Goal: Task Accomplishment & Management: Manage account settings

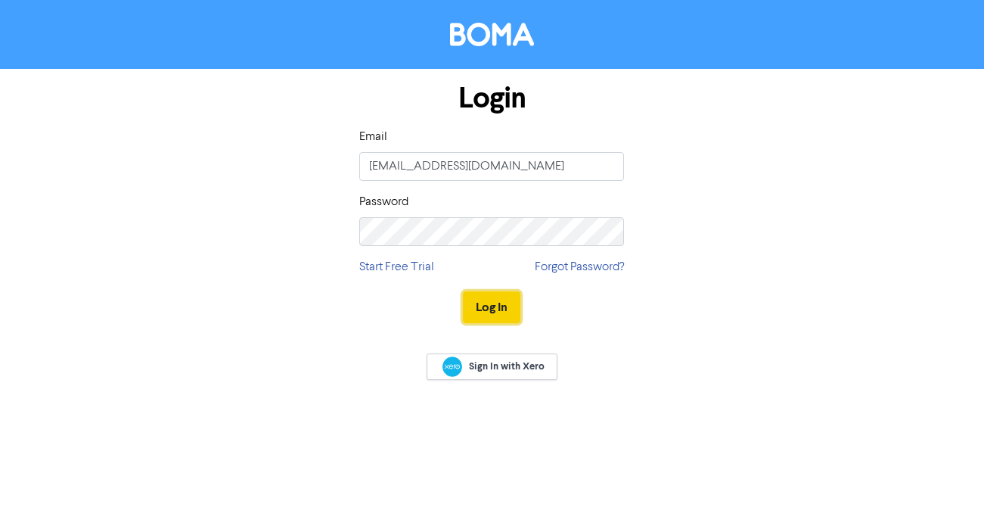
click at [496, 306] on button "Log In" at bounding box center [491, 307] width 57 height 32
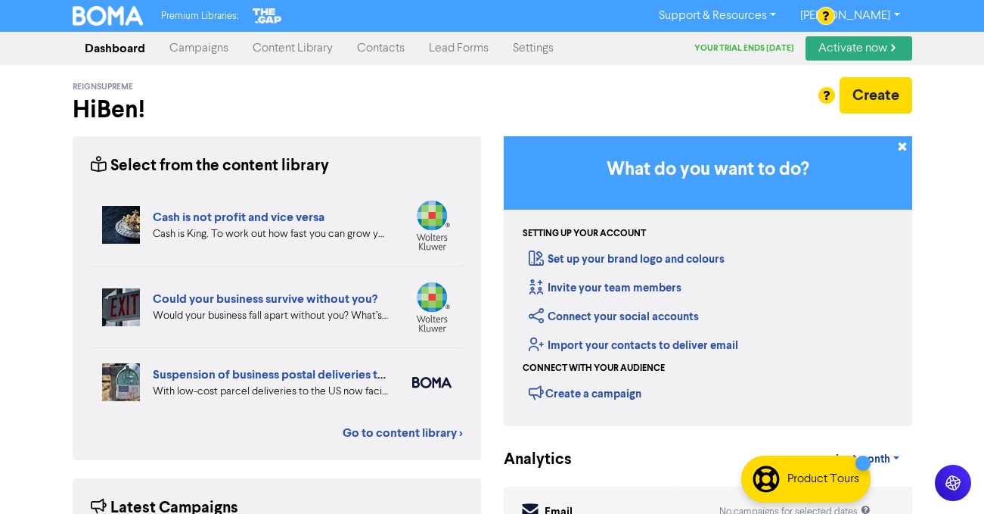
click at [875, 16] on link "[PERSON_NAME]" at bounding box center [849, 16] width 123 height 24
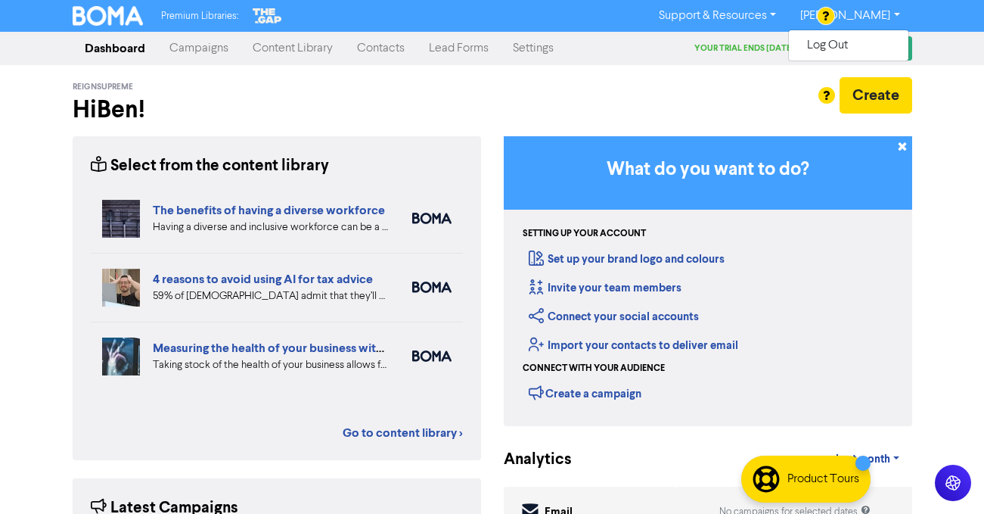
click at [184, 51] on link "Campaigns" at bounding box center [198, 48] width 83 height 30
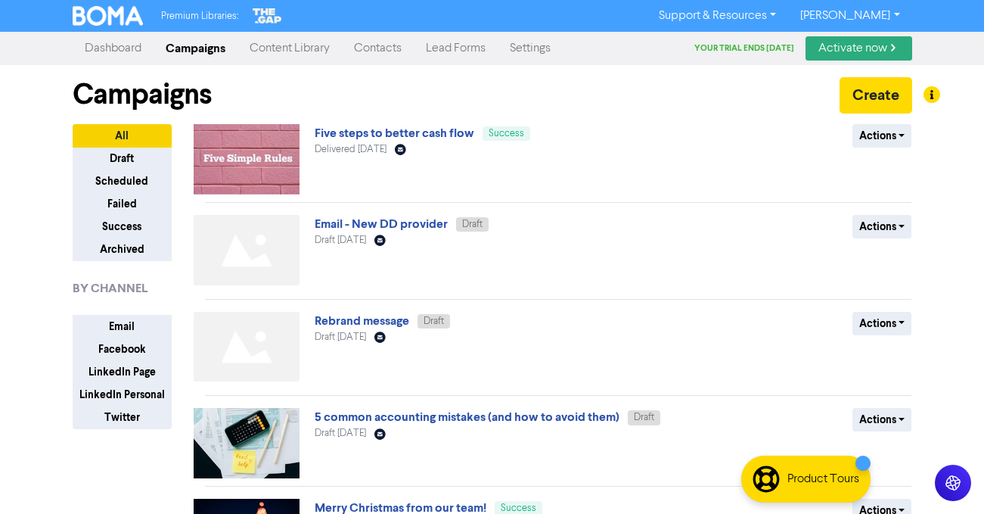
click at [884, 13] on link "[PERSON_NAME]" at bounding box center [849, 16] width 123 height 24
click at [873, 42] on button "Log Out" at bounding box center [849, 45] width 120 height 18
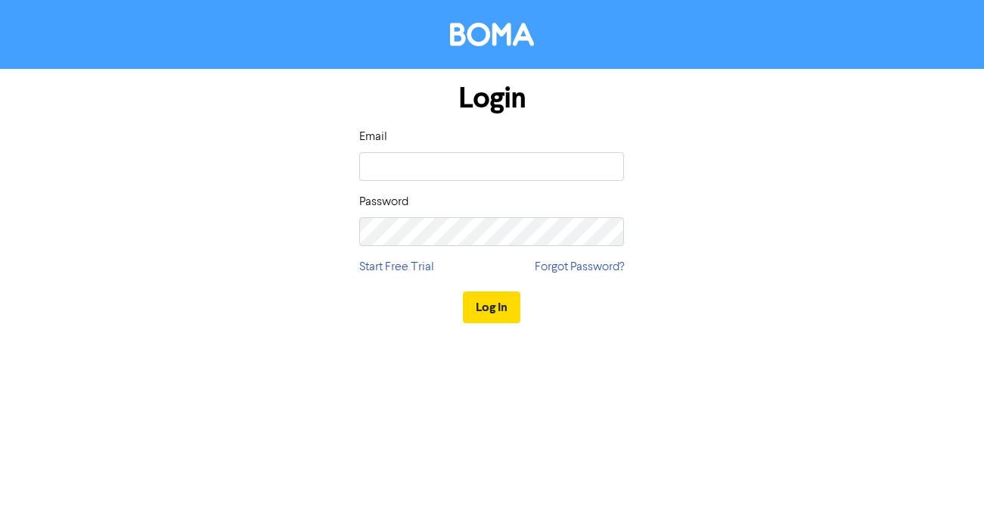
type input "[EMAIL_ADDRESS][DOMAIN_NAME]"
